Goal: Task Accomplishment & Management: Manage account settings

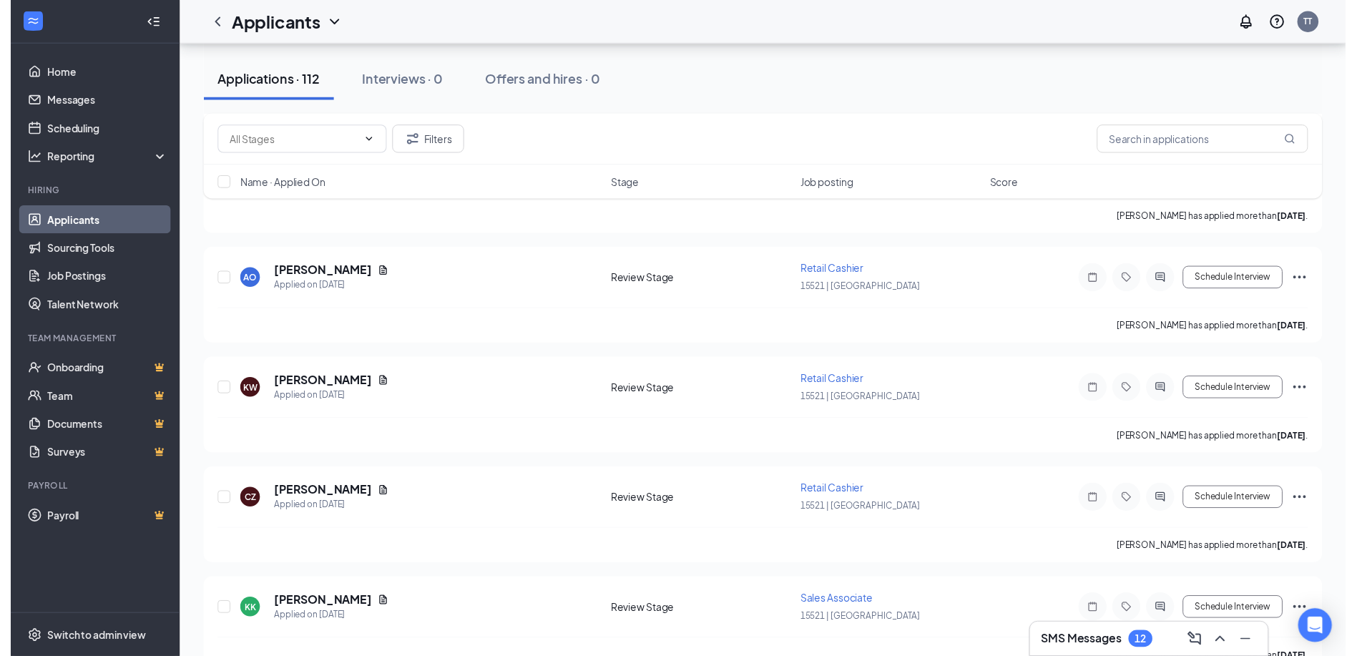
scroll to position [2433, 0]
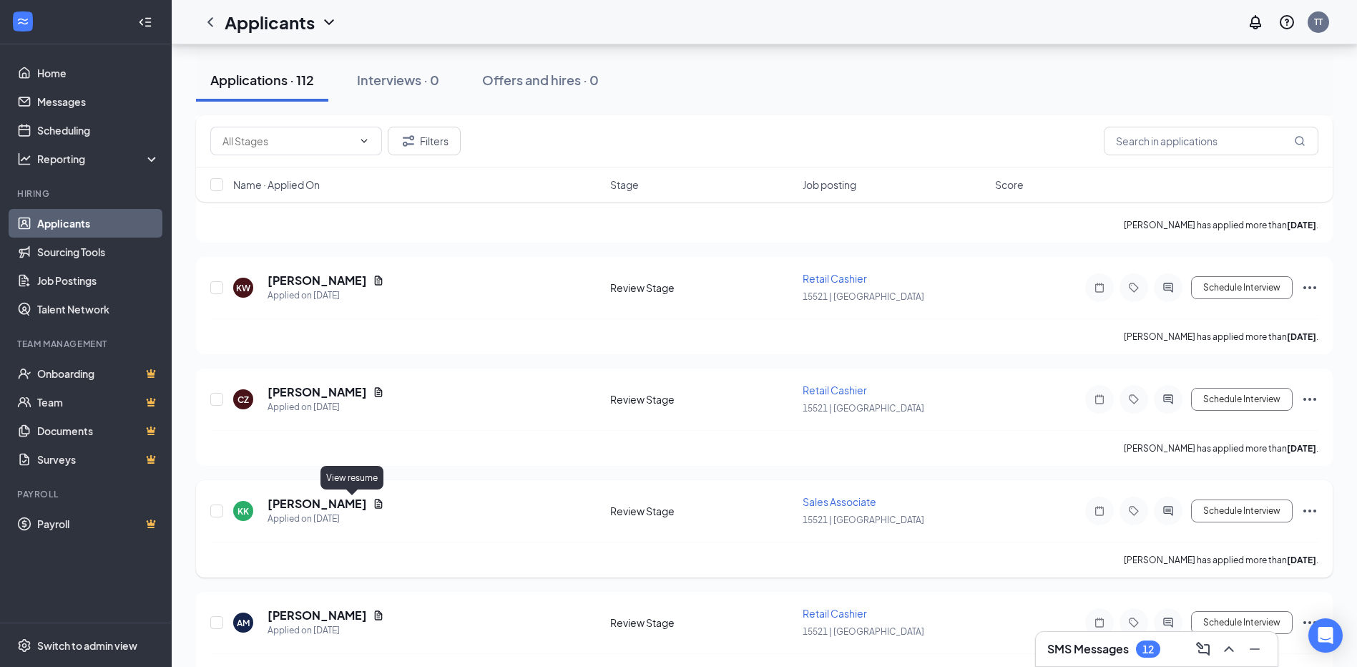
click at [375, 502] on icon "Document" at bounding box center [379, 503] width 8 height 9
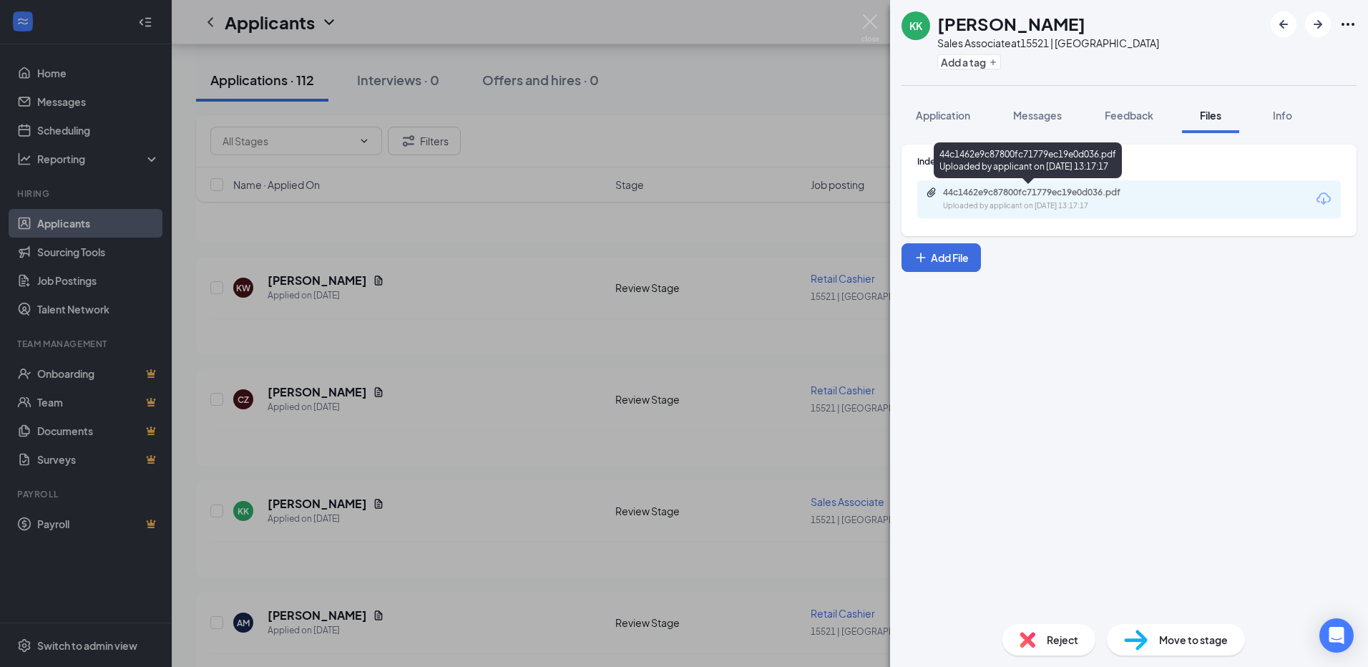
click at [1080, 195] on div "44c1462e9c87800fc71779ec19e0d036.pdf" at bounding box center [1043, 192] width 200 height 11
click at [867, 22] on img at bounding box center [871, 28] width 18 height 28
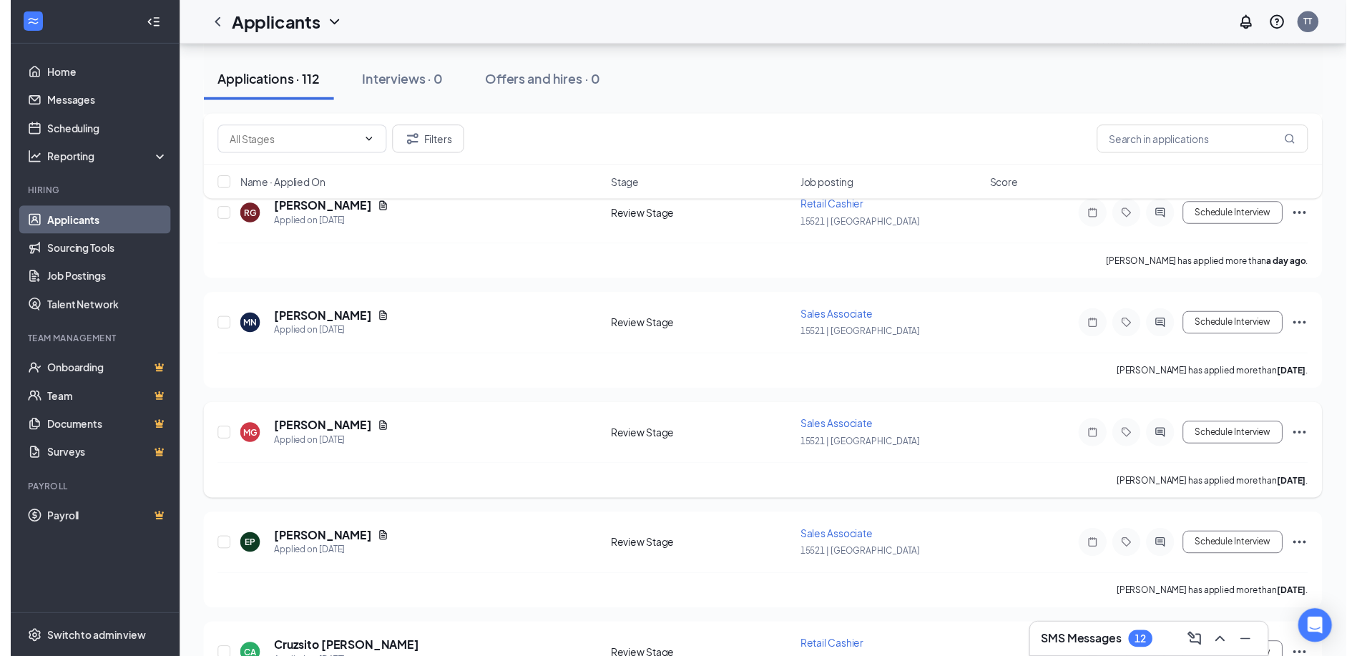
scroll to position [501, 0]
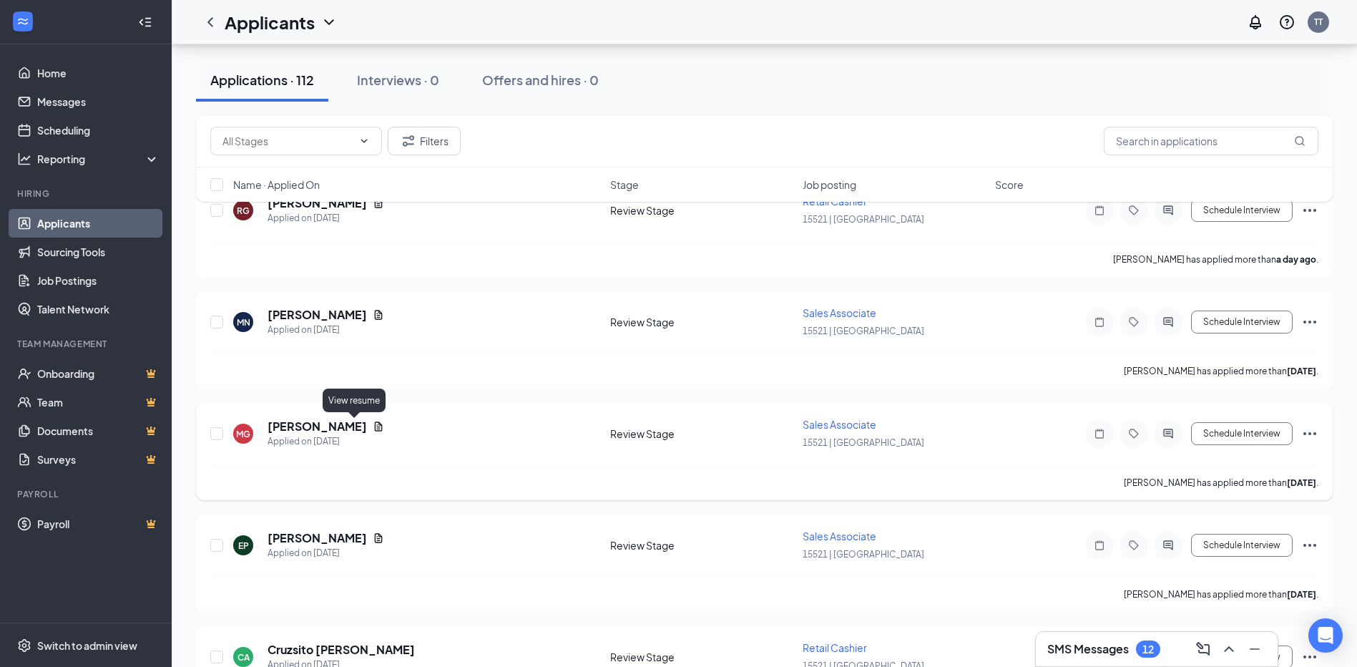
click at [375, 426] on icon "Document" at bounding box center [379, 425] width 8 height 9
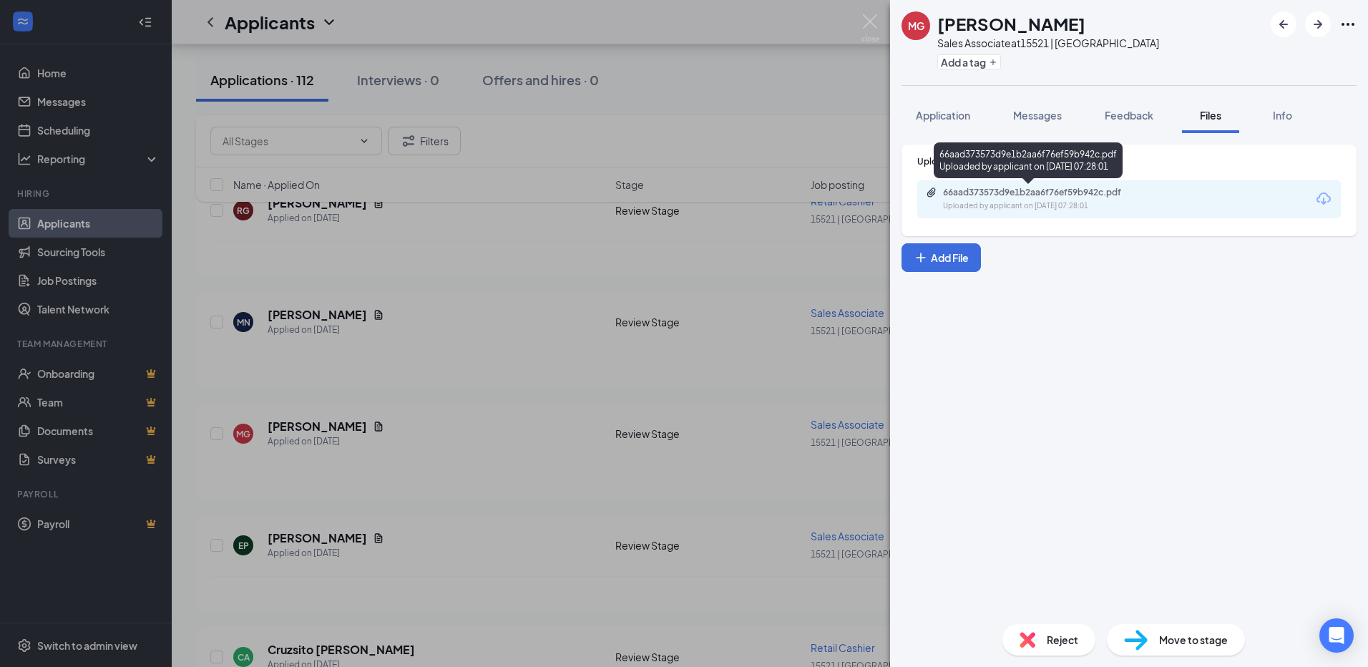
click at [1094, 194] on div "66aad373573d9e1b2aa6f76ef59b942c.pdf" at bounding box center [1043, 192] width 200 height 11
click at [869, 18] on img at bounding box center [871, 28] width 18 height 28
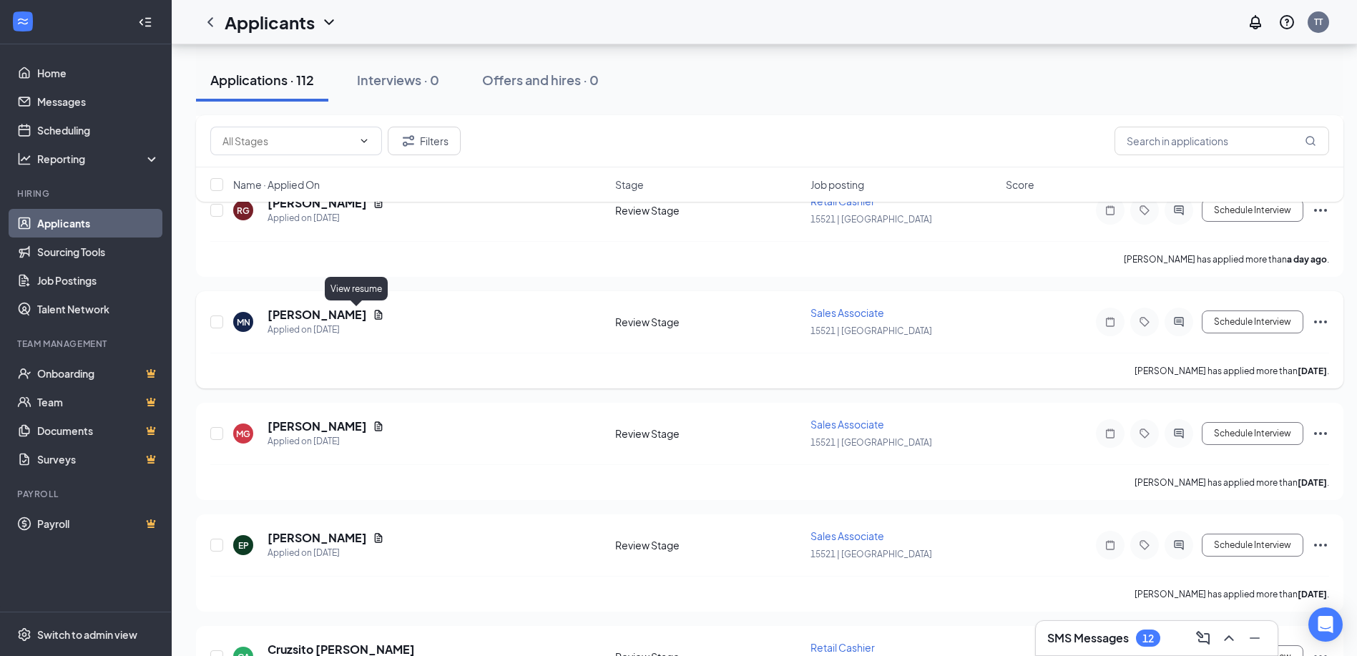
click at [375, 311] on icon "Document" at bounding box center [379, 314] width 8 height 9
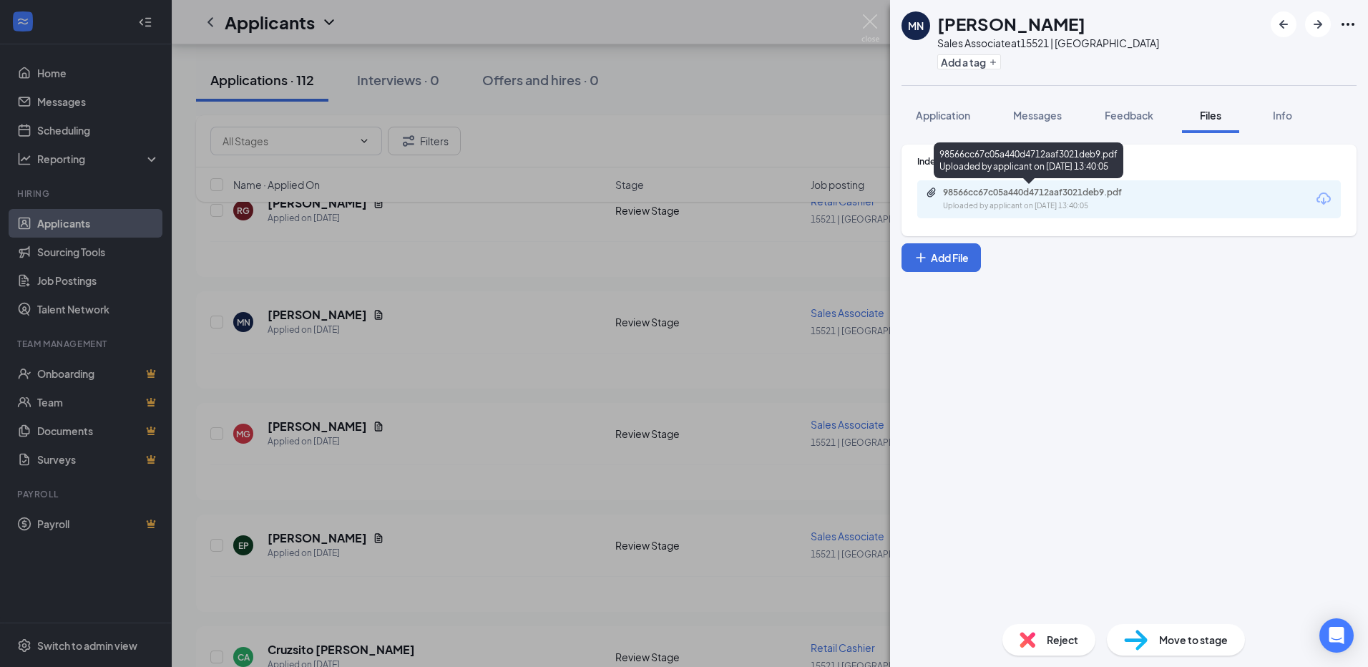
click at [986, 192] on div "98566cc67c05a440d4712aaf3021deb9.pdf" at bounding box center [1043, 192] width 200 height 11
click at [872, 21] on img at bounding box center [871, 28] width 18 height 28
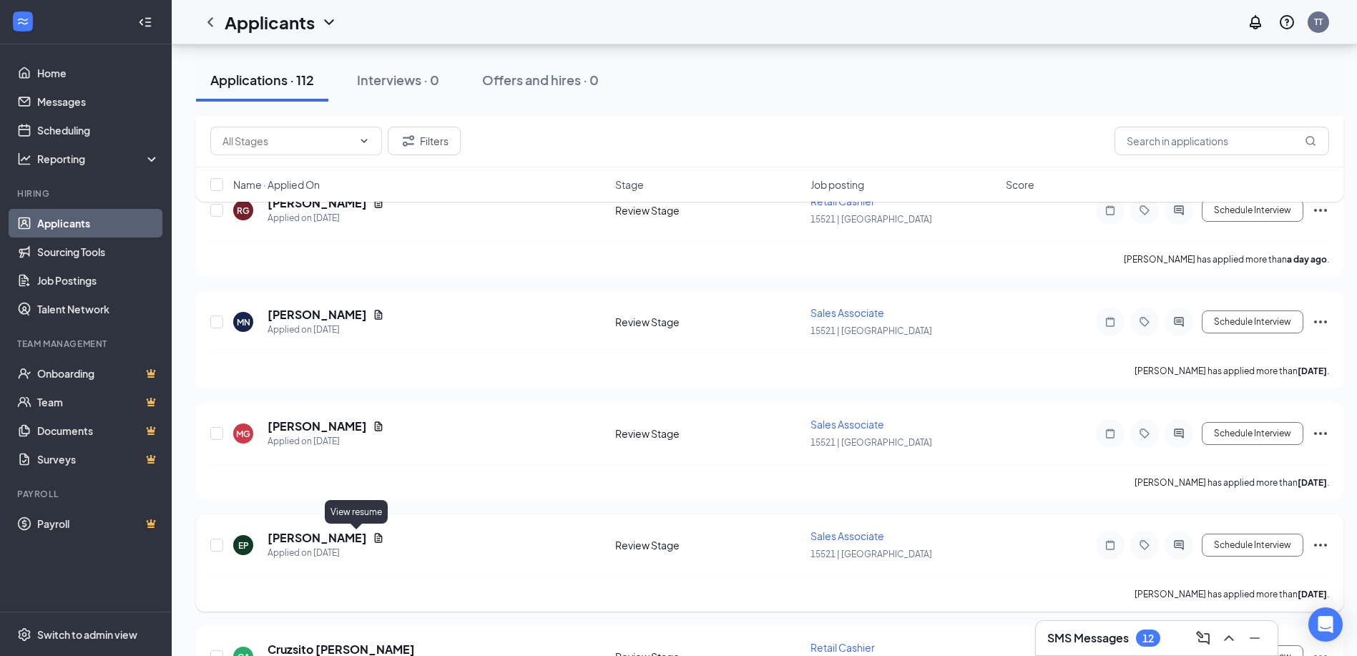
click at [375, 539] on icon "Document" at bounding box center [379, 537] width 8 height 9
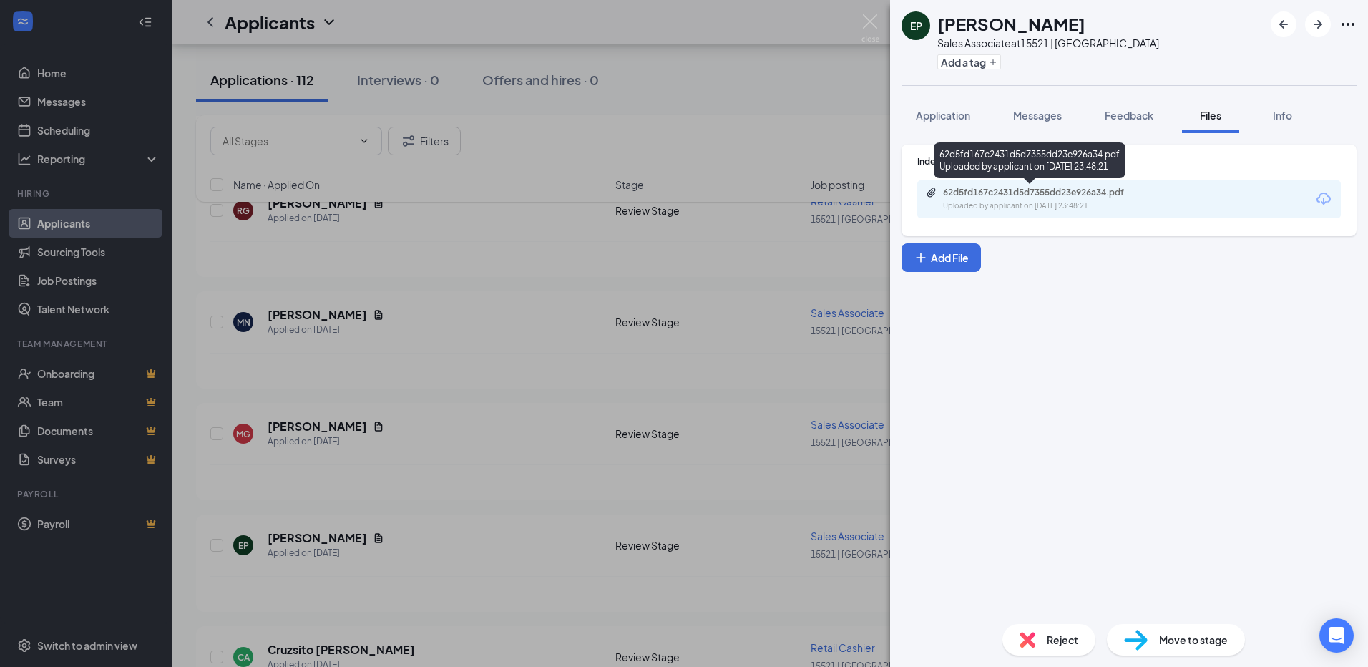
click at [1033, 192] on div "62d5fd167c2431d5d7355dd23e926a34.pdf" at bounding box center [1043, 192] width 200 height 11
click at [869, 20] on img at bounding box center [871, 28] width 18 height 28
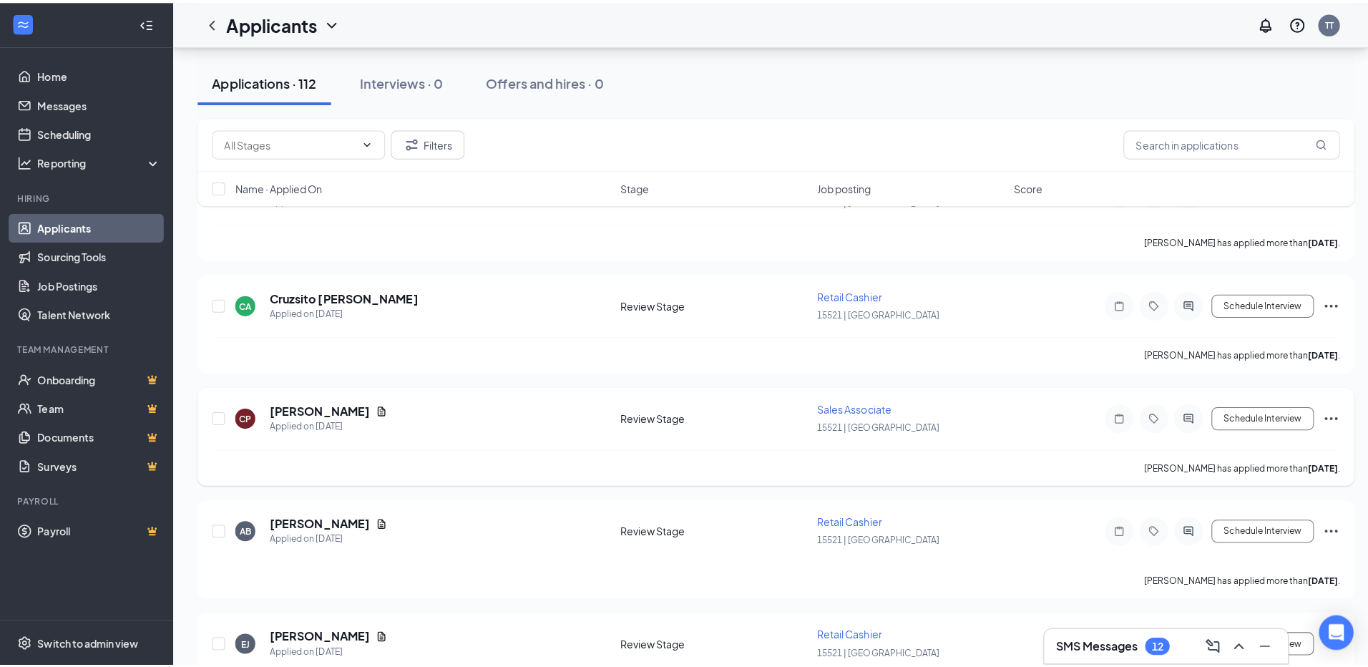
scroll to position [859, 0]
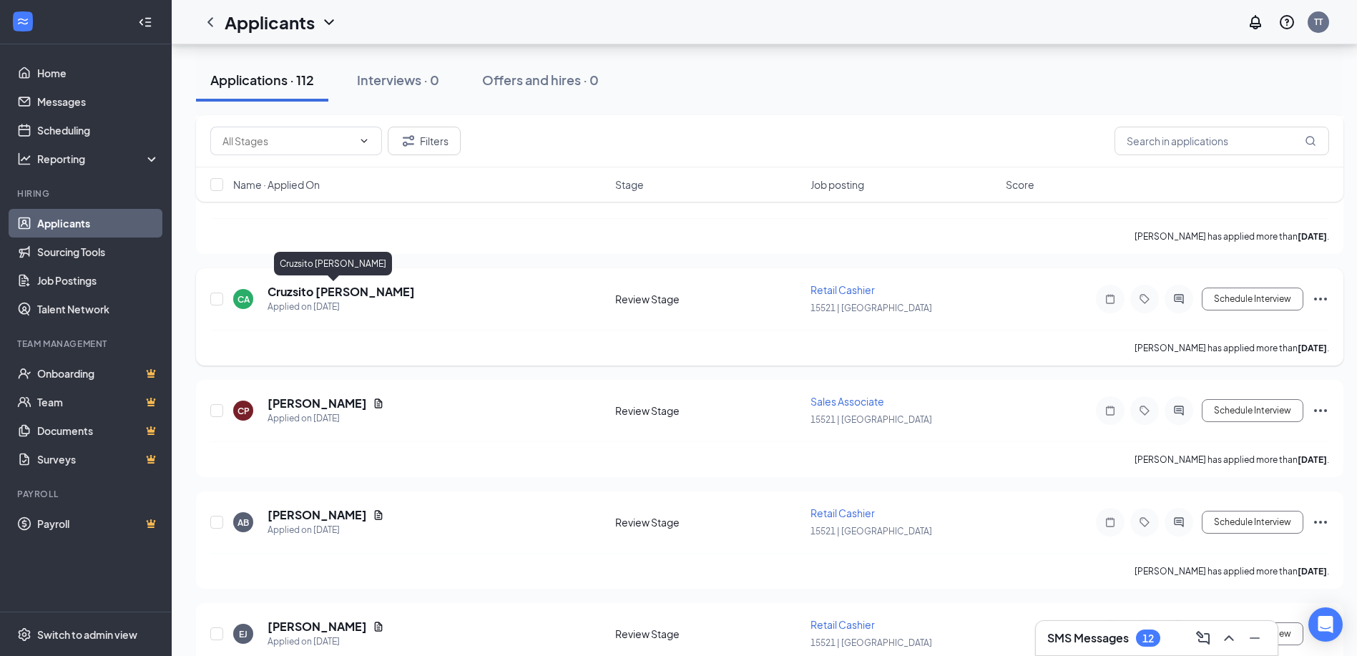
click at [308, 293] on h5 "Cruzsito [PERSON_NAME]" at bounding box center [341, 292] width 147 height 16
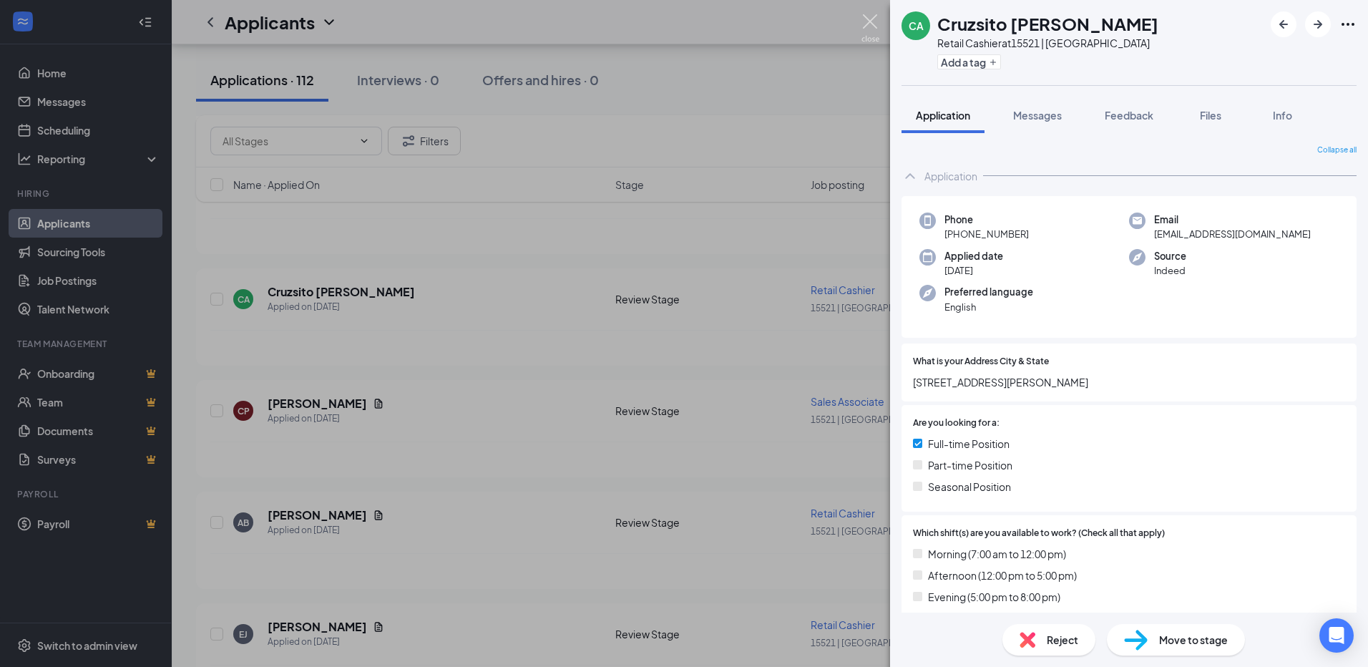
click at [866, 21] on img at bounding box center [871, 28] width 18 height 28
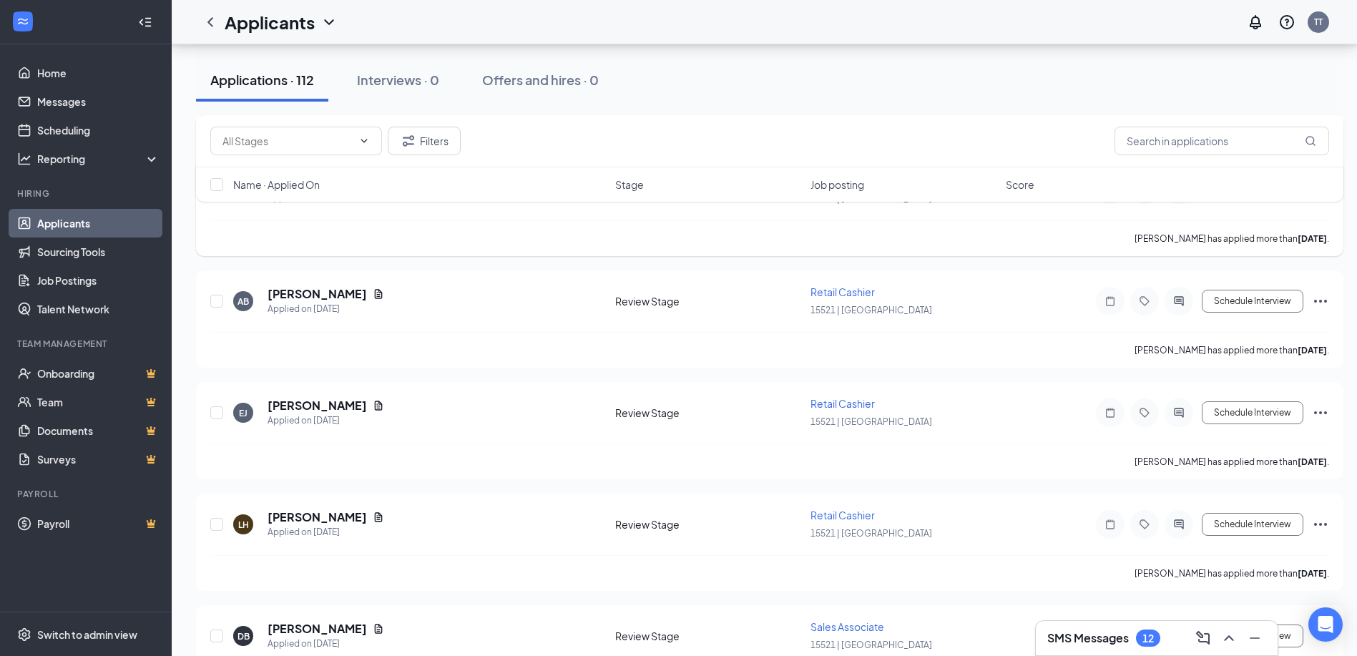
scroll to position [1145, 0]
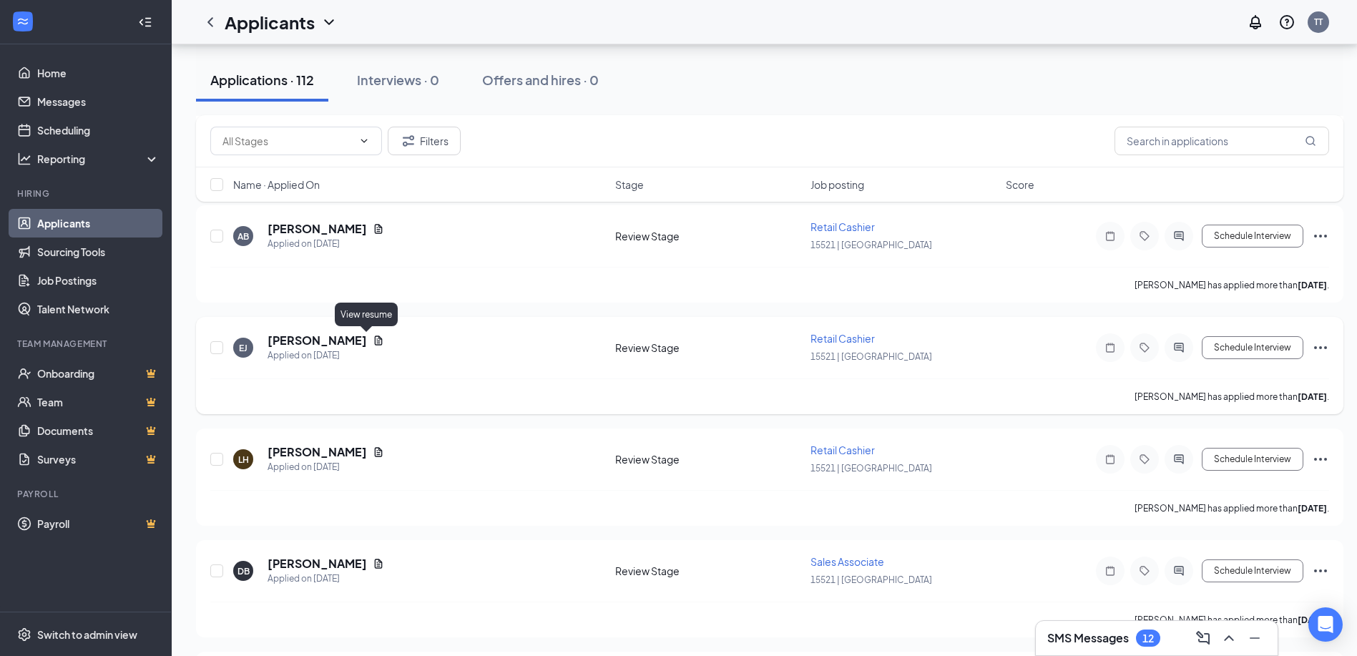
click at [375, 341] on icon "Document" at bounding box center [379, 340] width 8 height 9
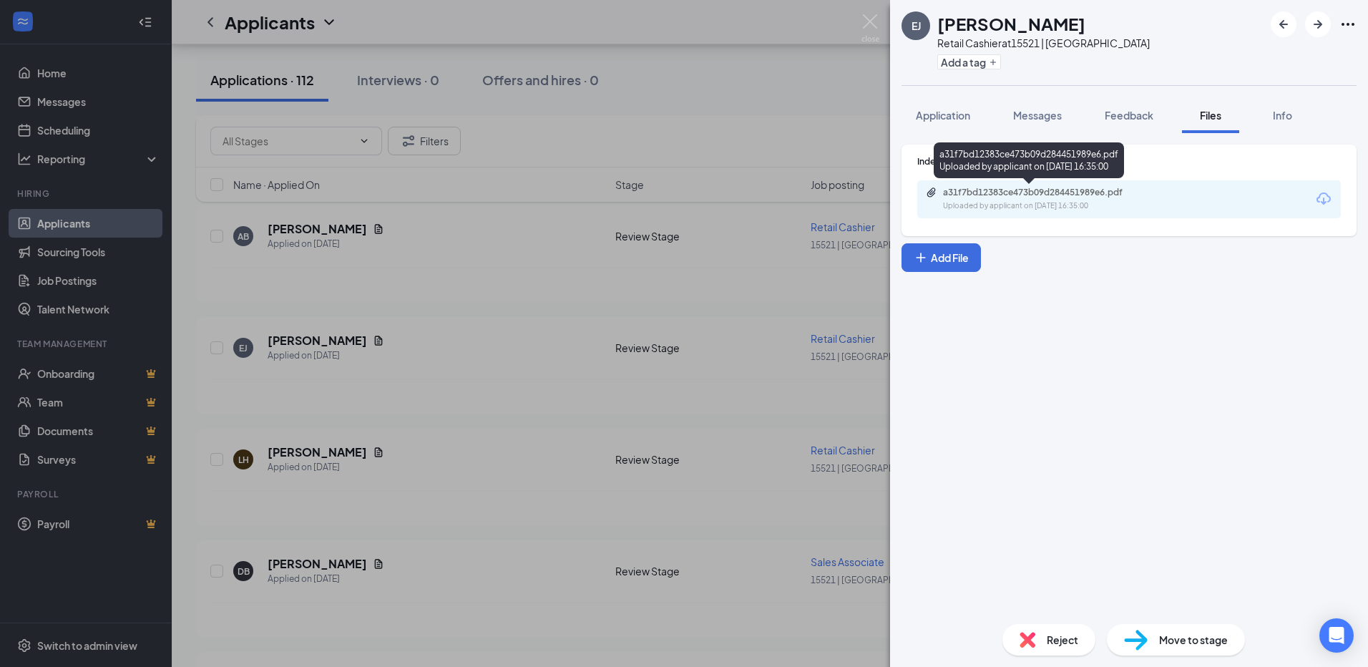
click at [1085, 194] on div "a31f7bd12383ce473b09d284451989e6.pdf" at bounding box center [1043, 192] width 200 height 11
click at [869, 19] on img at bounding box center [871, 28] width 18 height 28
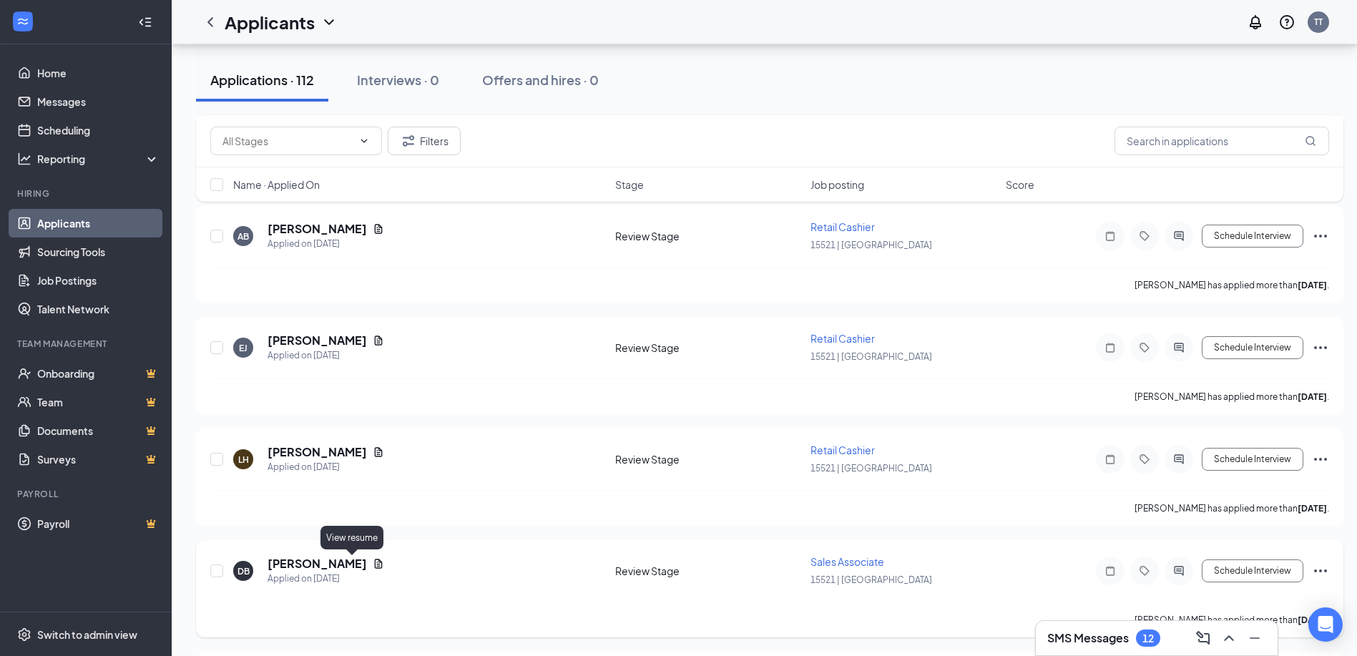
click at [375, 566] on icon "Document" at bounding box center [379, 563] width 8 height 9
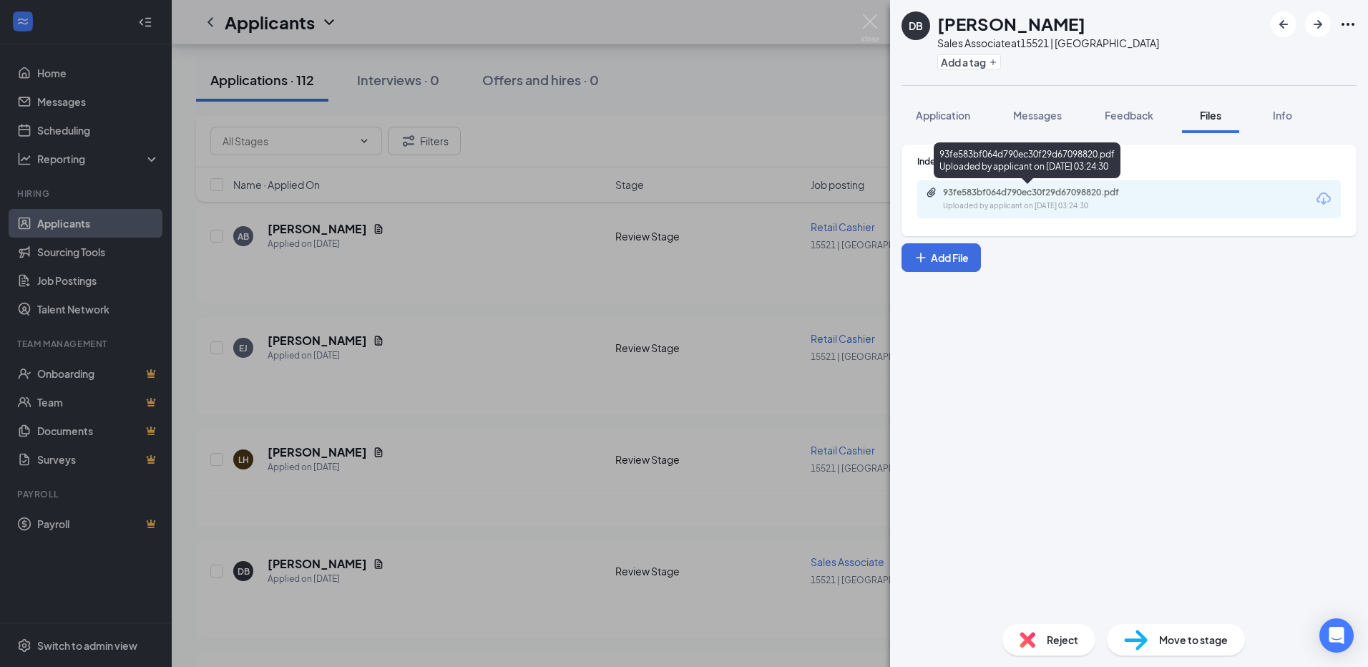
click at [1067, 197] on div "93fe583bf064d790ec30f29d67098820.pdf" at bounding box center [1043, 192] width 200 height 11
click at [875, 19] on img at bounding box center [871, 28] width 18 height 28
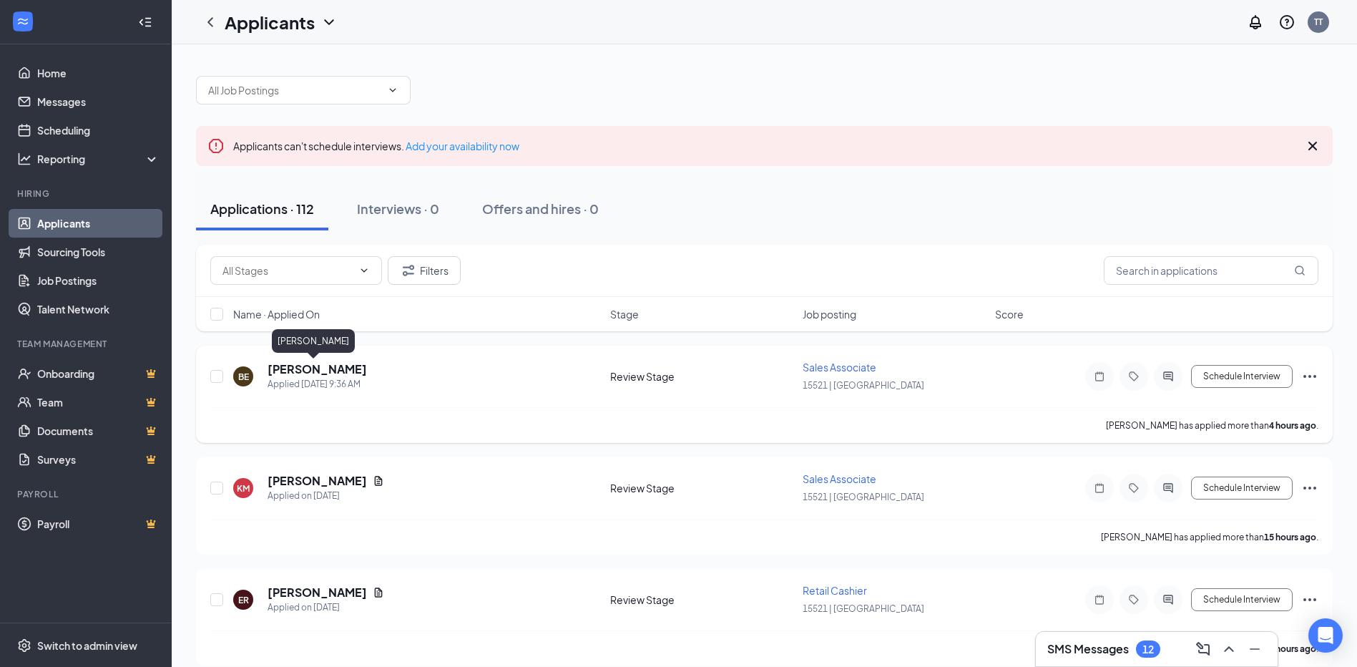
click at [316, 372] on h5 "[PERSON_NAME]" at bounding box center [317, 369] width 99 height 16
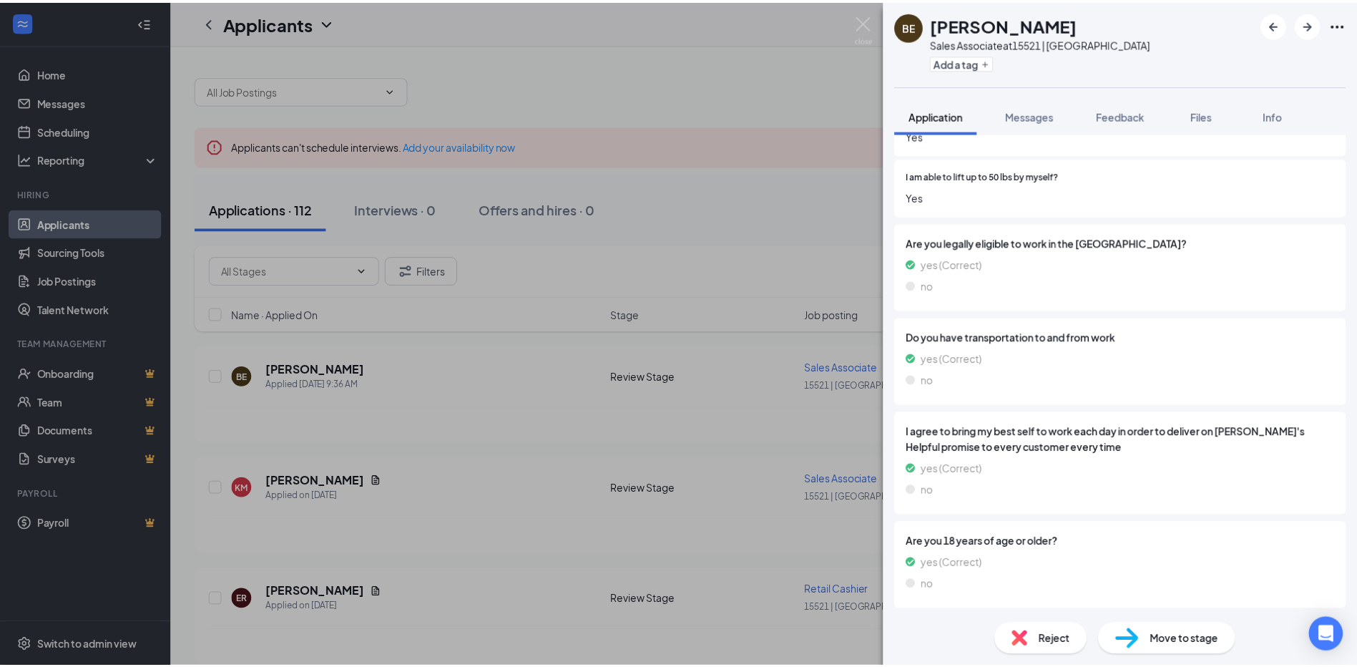
scroll to position [1131, 0]
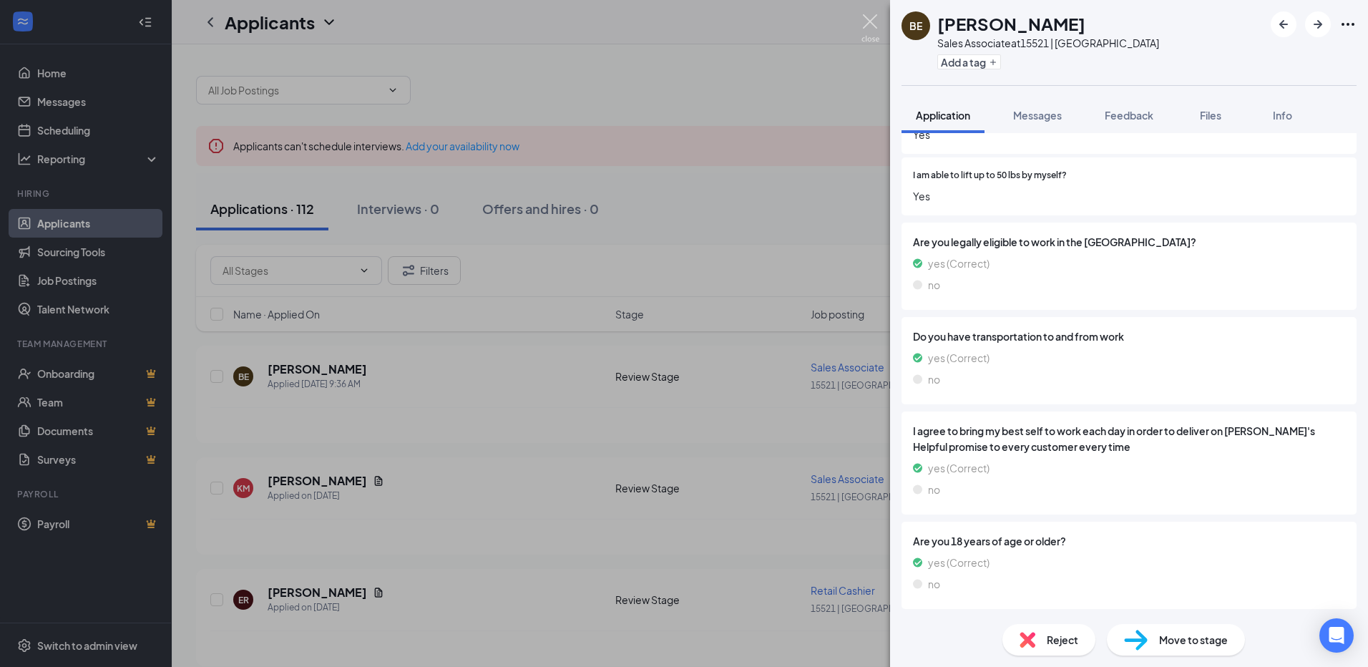
click at [862, 25] on img at bounding box center [871, 28] width 18 height 28
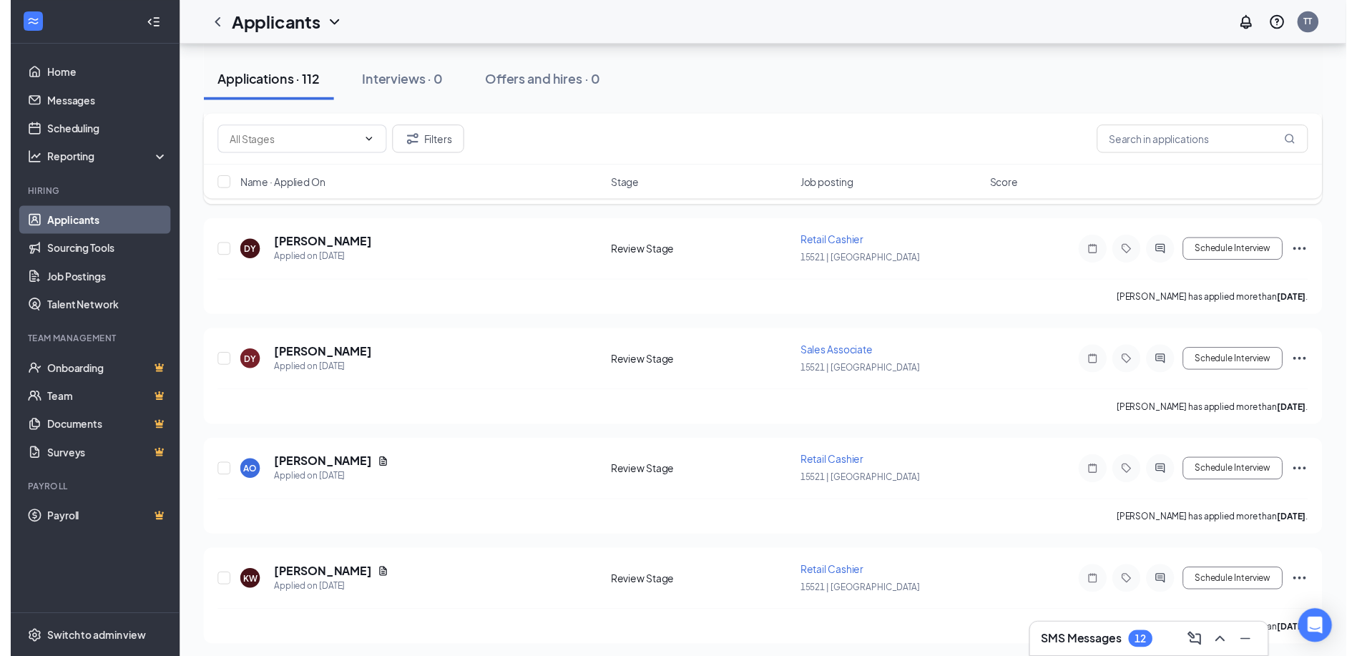
scroll to position [2147, 0]
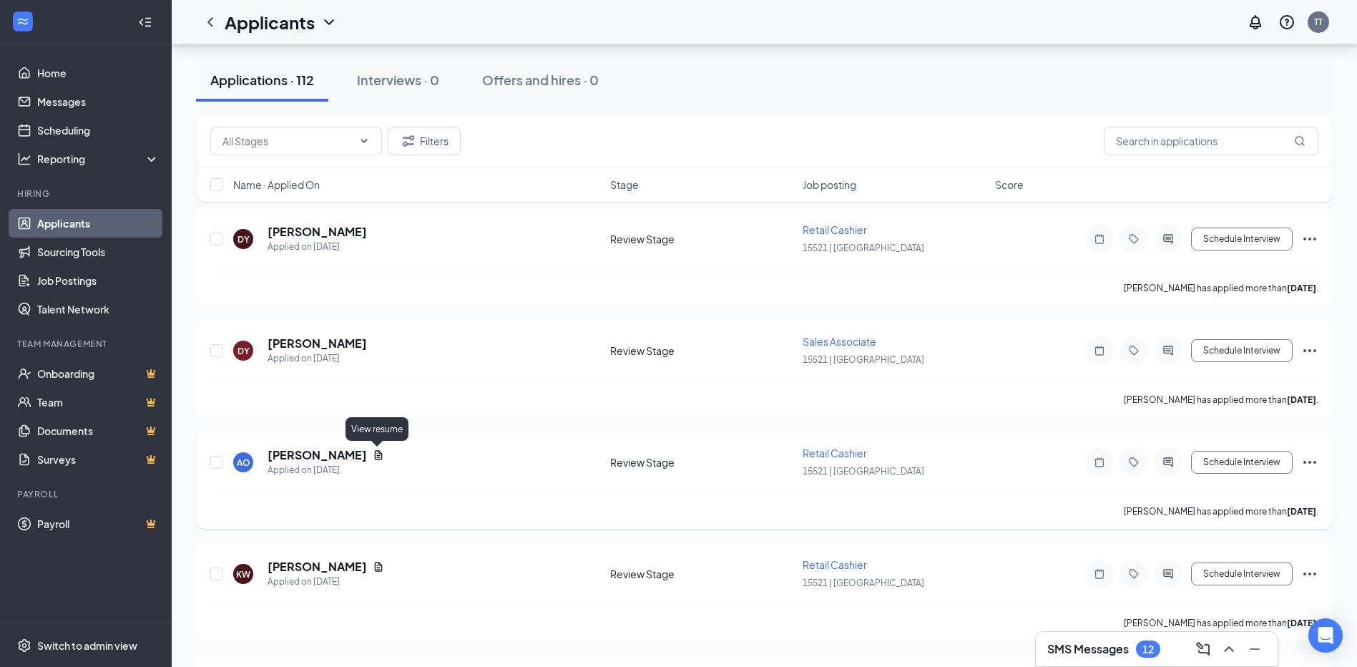
click at [376, 451] on icon "Document" at bounding box center [379, 454] width 8 height 9
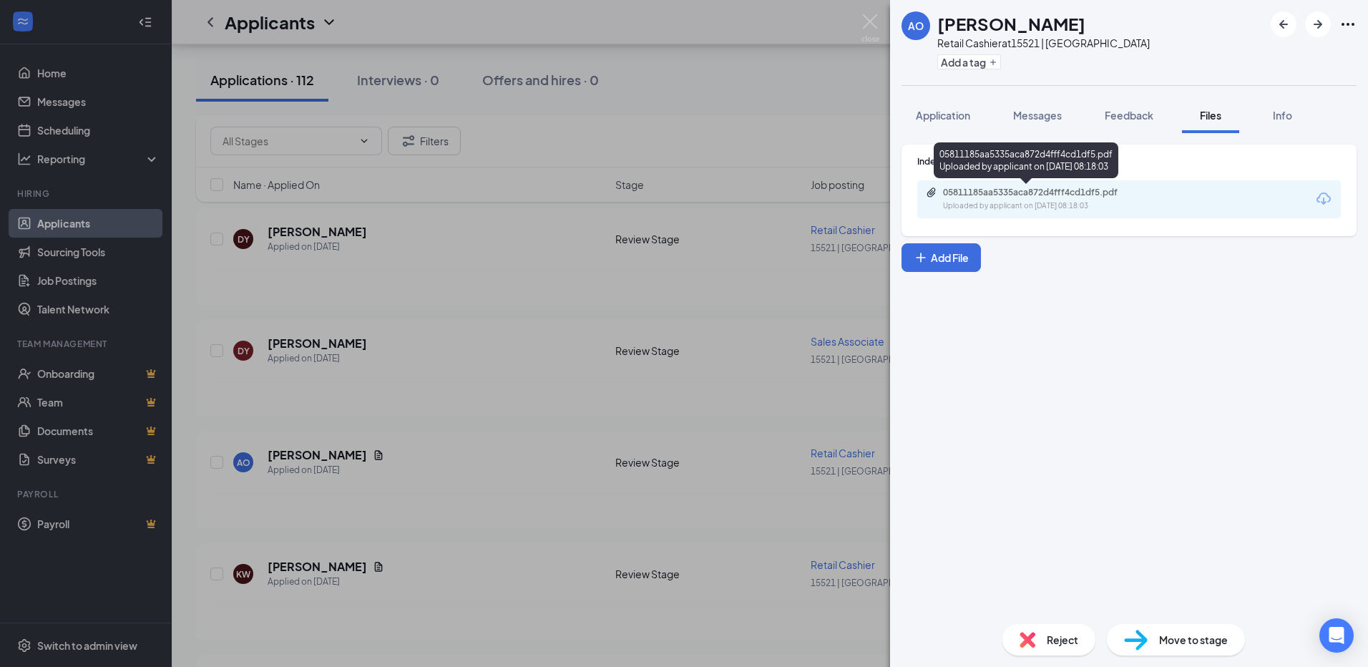
click at [1071, 195] on div "05811185aa5335aca872d4fff4cd1df5.pdf" at bounding box center [1043, 192] width 200 height 11
click at [870, 26] on img at bounding box center [871, 28] width 18 height 28
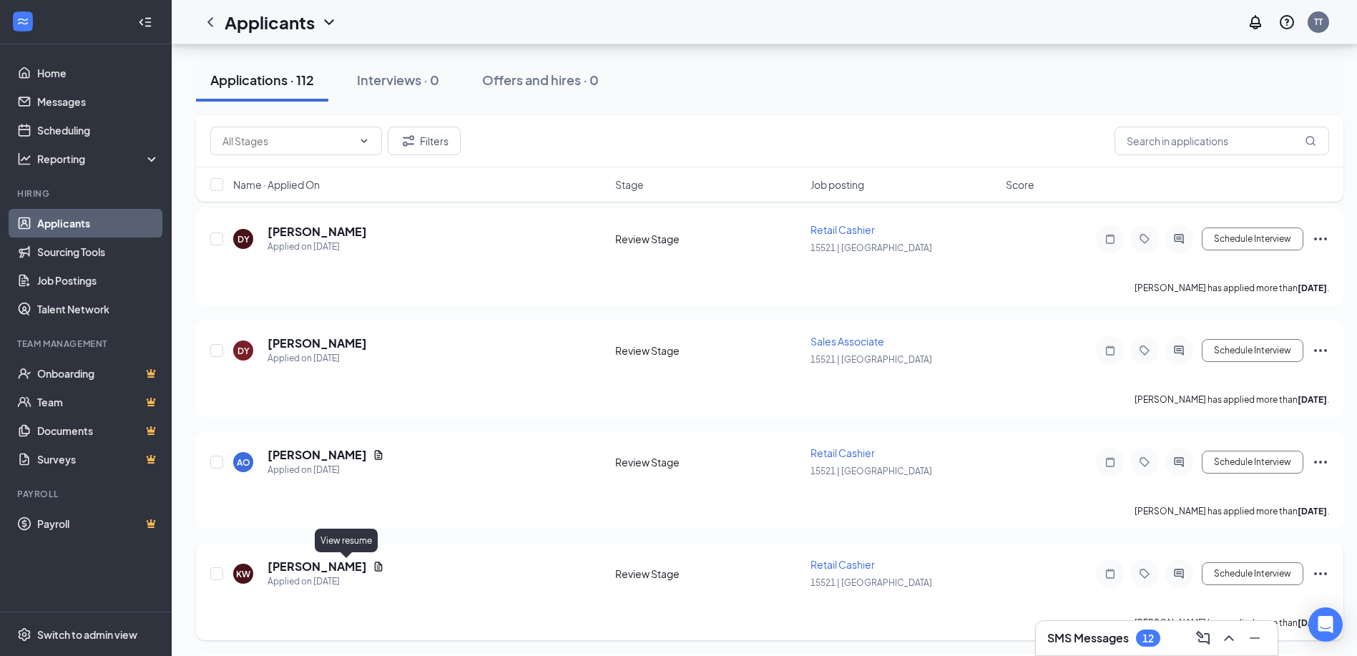
click at [373, 566] on icon "Document" at bounding box center [378, 566] width 11 height 11
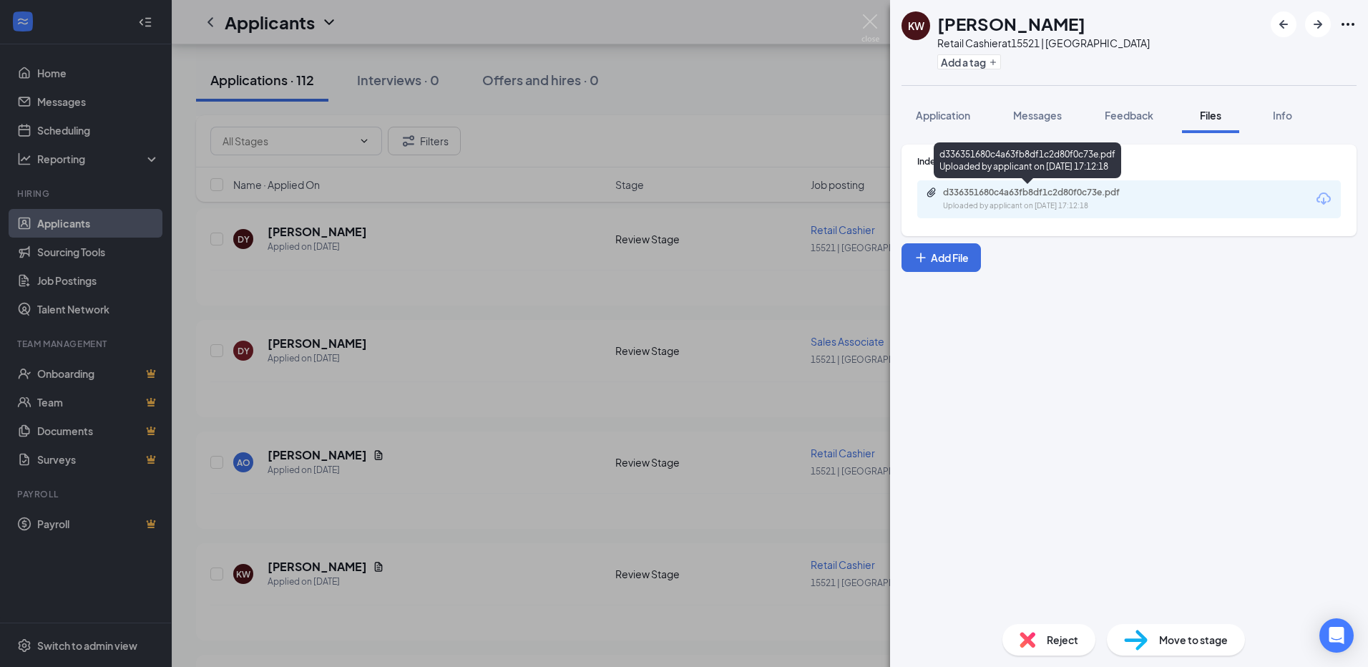
click at [1091, 195] on div "d336351680c4a63fb8df1c2d80f0c73e.pdf" at bounding box center [1043, 192] width 200 height 11
click at [867, 19] on img at bounding box center [871, 28] width 18 height 28
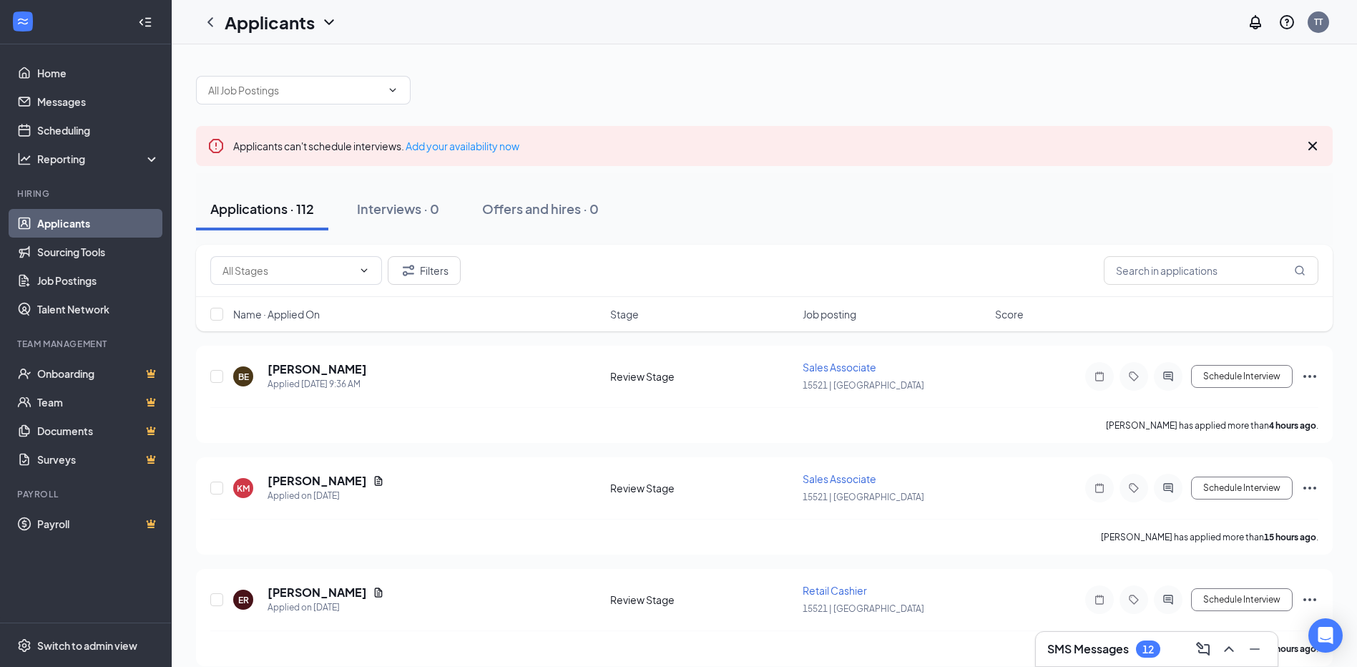
scroll to position [143, 0]
